Goal: Transaction & Acquisition: Purchase product/service

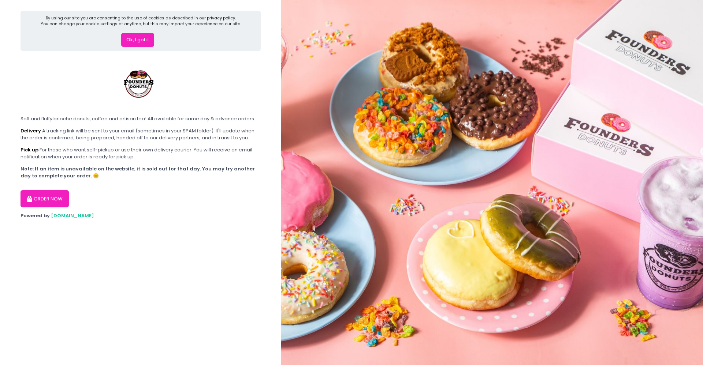
click at [141, 36] on button "Ok, I got it" at bounding box center [137, 40] width 33 height 14
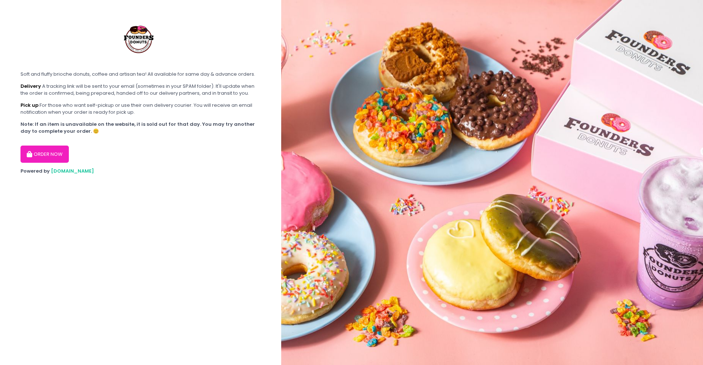
click at [60, 159] on button "ORDER NOW" at bounding box center [44, 155] width 48 height 18
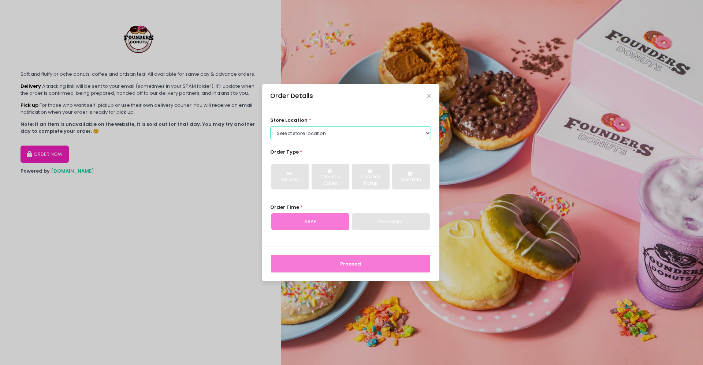
click at [306, 135] on select "Select store location Founders Donuts - [PERSON_NAME] Founders Donuts - [GEOGRA…" at bounding box center [350, 133] width 161 height 14
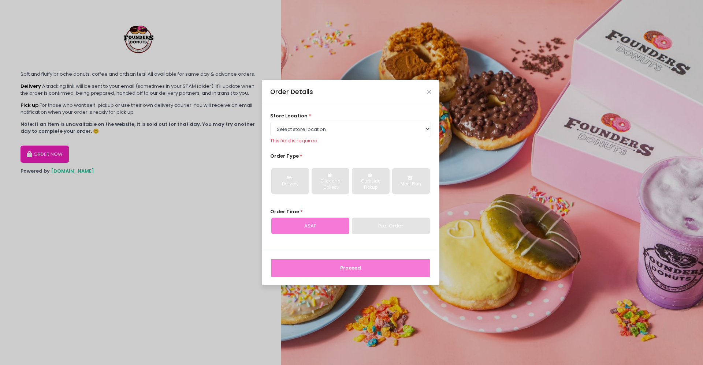
click at [377, 219] on div "Pre-Order" at bounding box center [391, 226] width 78 height 17
click at [324, 130] on select "Select store location Founders Donuts - [PERSON_NAME] Founders Donuts - [GEOGRA…" at bounding box center [350, 129] width 161 height 14
click at [392, 220] on div "Pre-Order" at bounding box center [391, 226] width 78 height 17
click at [328, 131] on select "Select store location Founders Donuts - [PERSON_NAME] Founders Donuts - [GEOGRA…" at bounding box center [350, 129] width 161 height 14
select select "6823519f7f461c106b9614ee"
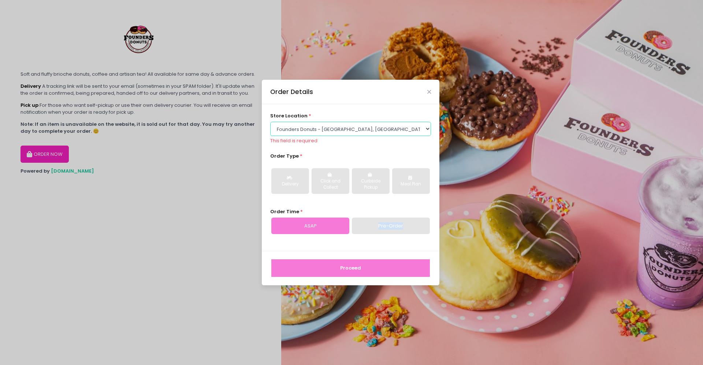
click at [270, 126] on select "Select store location Founders Donuts - [PERSON_NAME] Founders Donuts - [GEOGRA…" at bounding box center [350, 129] width 161 height 14
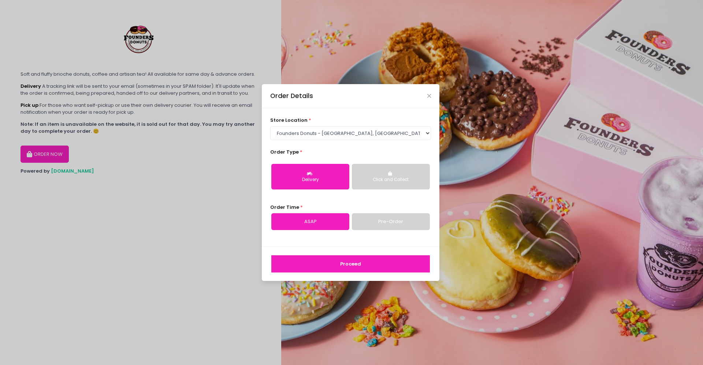
click at [384, 207] on div "Order Time * ASAP Pre-Order" at bounding box center [350, 217] width 161 height 26
click at [365, 275] on div "Proceed" at bounding box center [351, 264] width 178 height 34
click at [367, 267] on button "Proceed" at bounding box center [350, 265] width 159 height 18
